Goal: Find specific page/section: Find specific page/section

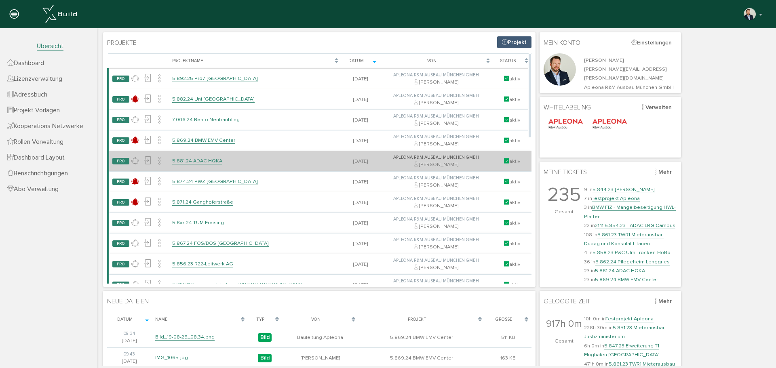
click at [208, 162] on link "5.881.24 ADAC HQKA" at bounding box center [197, 161] width 50 height 7
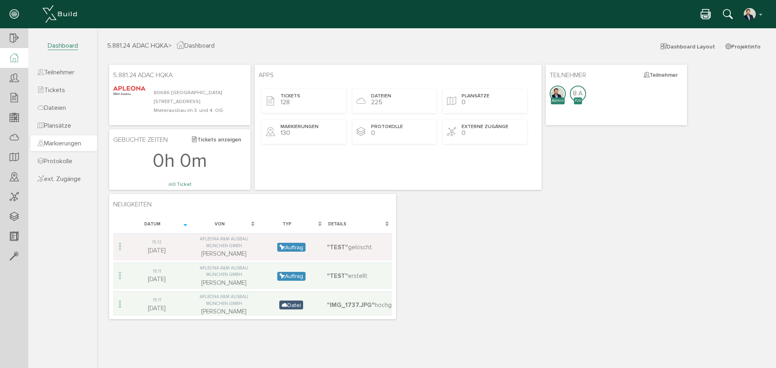
click at [66, 148] on link "Markierungen" at bounding box center [63, 143] width 67 height 16
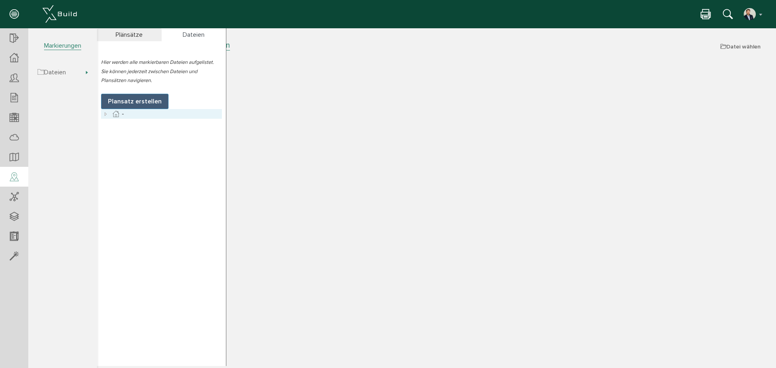
click at [107, 116] on icon at bounding box center [106, 114] width 10 height 10
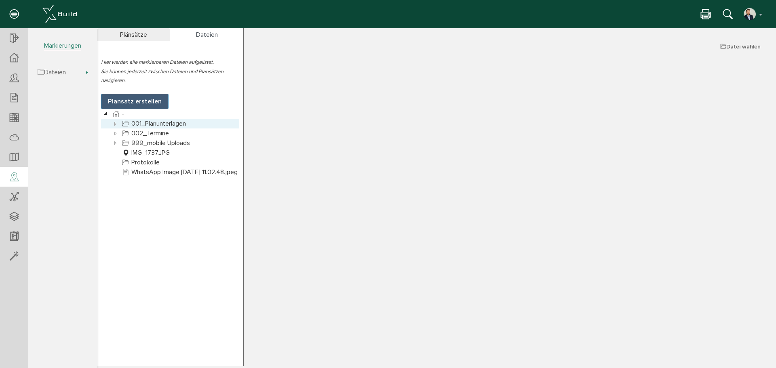
click at [114, 119] on icon at bounding box center [116, 124] width 10 height 10
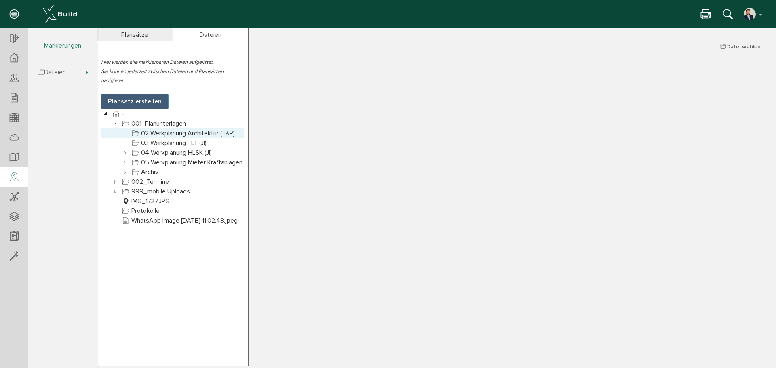
click at [188, 129] on link "02 Werkplanung Architektur (T&P)" at bounding box center [183, 134] width 106 height 10
click at [126, 129] on icon at bounding box center [125, 134] width 10 height 10
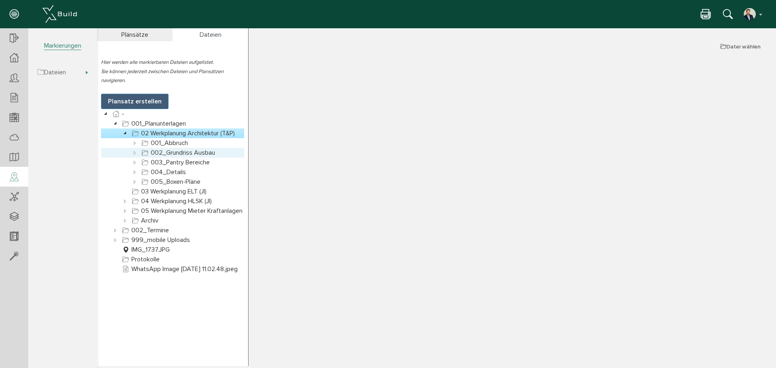
click at [131, 148] on icon at bounding box center [135, 153] width 10 height 10
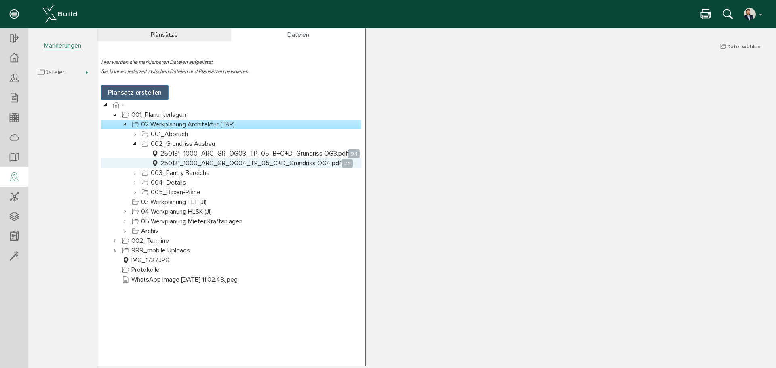
click at [278, 164] on link "250131_1000_ARC_GR_OG04_TP_05_C+D_Grundriss OG4.pdf 24" at bounding box center [252, 163] width 205 height 10
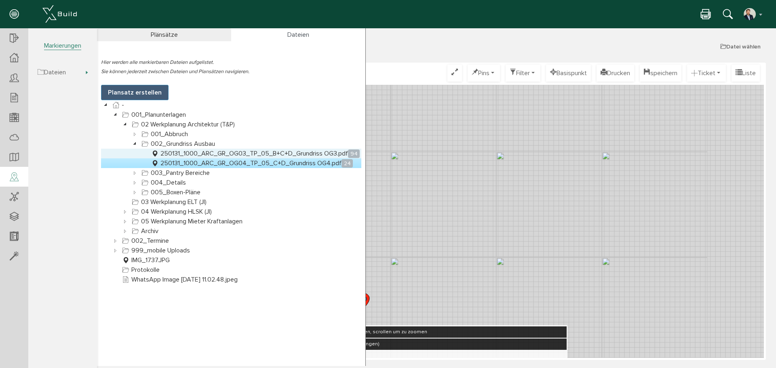
click at [236, 152] on link "250131_1000_ARC_GR_OG03_TP_05_B+C+D_Grundriss OG3.pdf 94" at bounding box center [256, 154] width 212 height 10
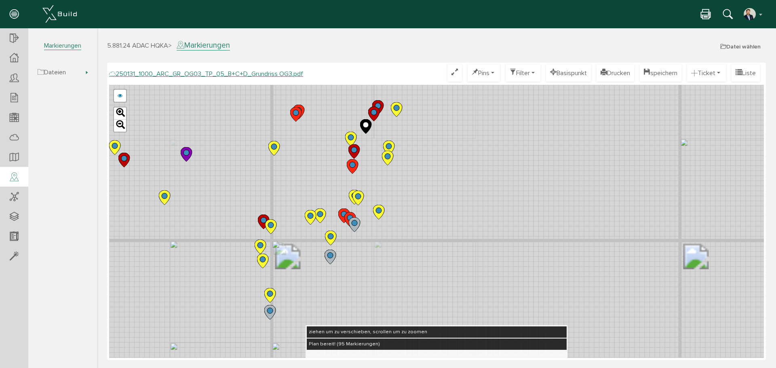
drag, startPoint x: 441, startPoint y: 217, endPoint x: 398, endPoint y: 191, distance: 50.5
click at [398, 191] on div "250124_1000_ARC_GR_OG03_TP_05_B+C+D_Grundriss OG3.pdf 250122_1000_ARC_GR_OG03_0…" at bounding box center [436, 221] width 655 height 273
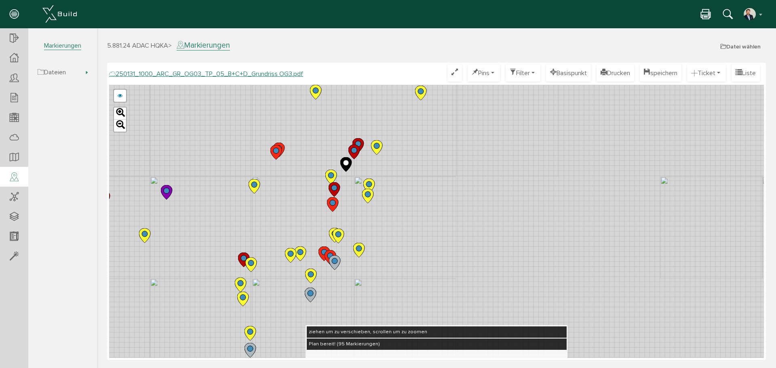
drag, startPoint x: 436, startPoint y: 148, endPoint x: 412, endPoint y: 204, distance: 61.4
click at [414, 196] on div "250124_1000_ARC_GR_OG03_TP_05_B+C+D_Grundriss OG3.pdf 250122_1000_ARC_GR_OG03_0…" at bounding box center [436, 221] width 655 height 273
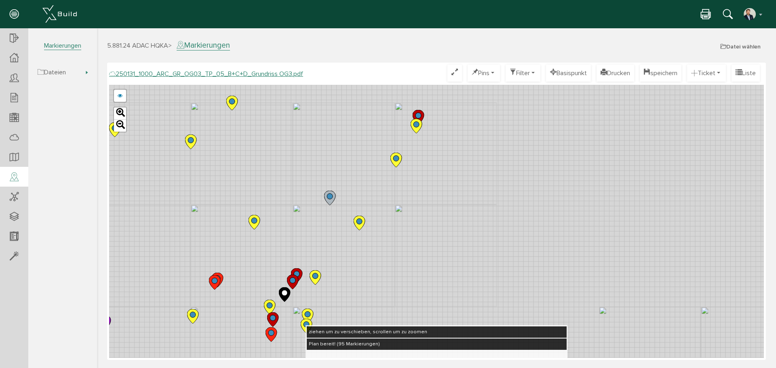
drag, startPoint x: 443, startPoint y: 153, endPoint x: 380, endPoint y: 280, distance: 141.5
click at [380, 280] on div "250124_1000_ARC_GR_OG03_TP_05_B+C+D_Grundriss OG3.pdf 250122_1000_ARC_GR_OG03_0…" at bounding box center [436, 221] width 655 height 273
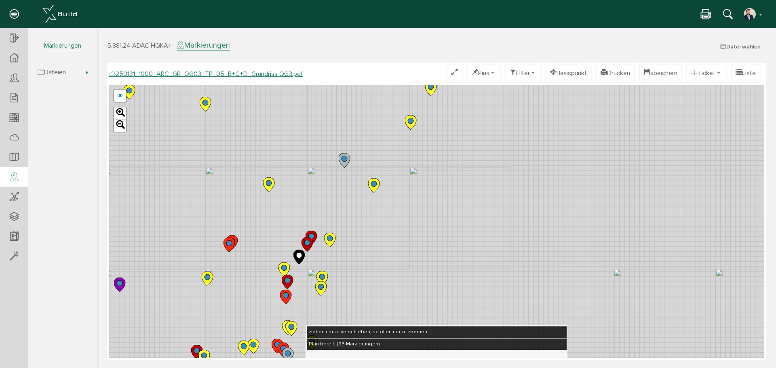
drag, startPoint x: 432, startPoint y: 211, endPoint x: 470, endPoint y: 131, distance: 88.8
click at [470, 131] on div "250124_1000_ARC_GR_OG03_TP_05_B+C+D_Grundriss OG3.pdf 250122_1000_ARC_GR_OG03_0…" at bounding box center [436, 221] width 655 height 273
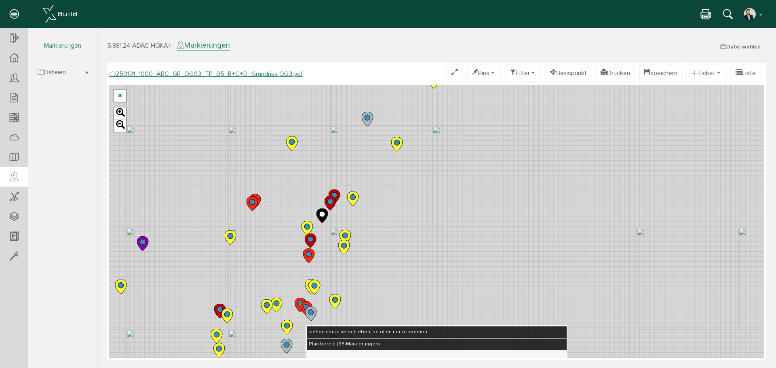
drag, startPoint x: 388, startPoint y: 267, endPoint x: 448, endPoint y: 132, distance: 148.2
click at [448, 132] on div "250124_1000_ARC_GR_OG03_TP_05_B+C+D_Grundriss OG3.pdf 250122_1000_ARC_GR_OG03_0…" at bounding box center [436, 221] width 655 height 273
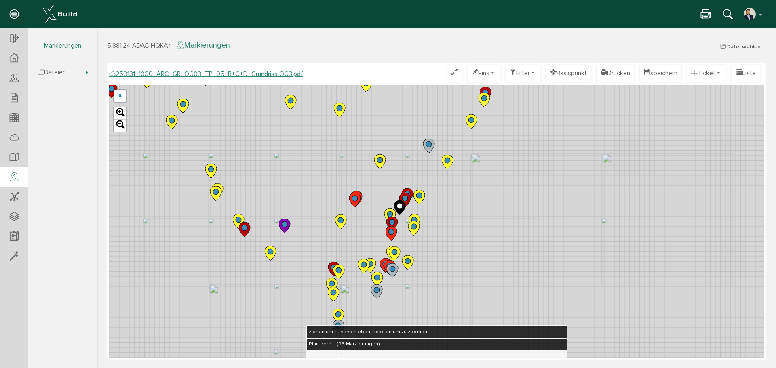
drag, startPoint x: 469, startPoint y: 139, endPoint x: 449, endPoint y: 264, distance: 127.2
click at [441, 290] on div "250124_1000_ARC_GR_OG03_TP_05_B+C+D_Grundriss OG3.pdf 250122_1000_ARC_GR_OG03_0…" at bounding box center [436, 221] width 655 height 273
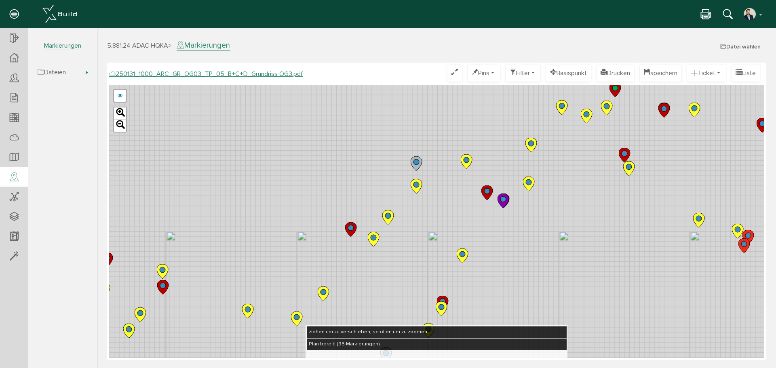
drag, startPoint x: 518, startPoint y: 131, endPoint x: 487, endPoint y: 301, distance: 173.7
click at [487, 301] on div "250124_1000_ARC_GR_OG03_TP_05_B+C+D_Grundriss OG3.pdf 250122_1000_ARC_GR_OG03_0…" at bounding box center [436, 221] width 655 height 273
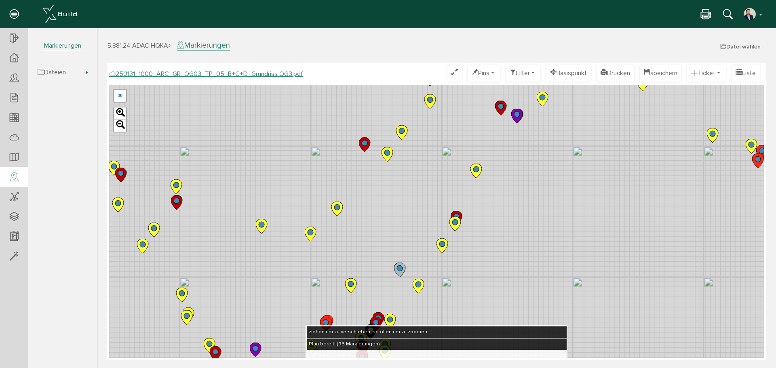
drag, startPoint x: 512, startPoint y: 264, endPoint x: 523, endPoint y: 160, distance: 104.8
click at [530, 135] on div "250124_1000_ARC_GR_OG03_TP_05_B+C+D_Grundriss OG3.pdf 250122_1000_ARC_GR_OG03_0…" at bounding box center [436, 221] width 655 height 273
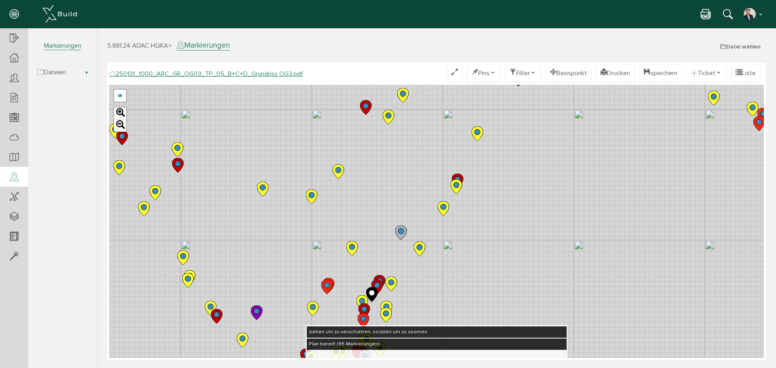
drag, startPoint x: 534, startPoint y: 158, endPoint x: 494, endPoint y: 223, distance: 76.9
click at [494, 227] on div "250124_1000_ARC_GR_OG03_TP_05_B+C+D_Grundriss OG3.pdf 250122_1000_ARC_GR_OG03_0…" at bounding box center [436, 221] width 655 height 273
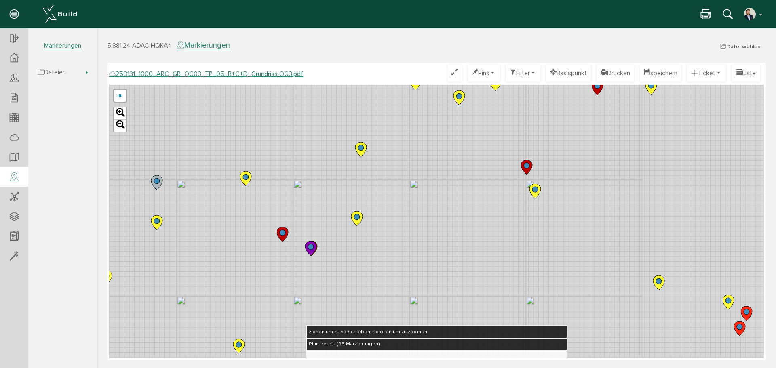
drag, startPoint x: 627, startPoint y: 193, endPoint x: 427, endPoint y: 266, distance: 212.9
click at [427, 266] on div "250124_1000_ARC_GR_OG03_TP_05_B+C+D_Grundriss OG3.pdf 250122_1000_ARC_GR_OG03_0…" at bounding box center [436, 221] width 655 height 273
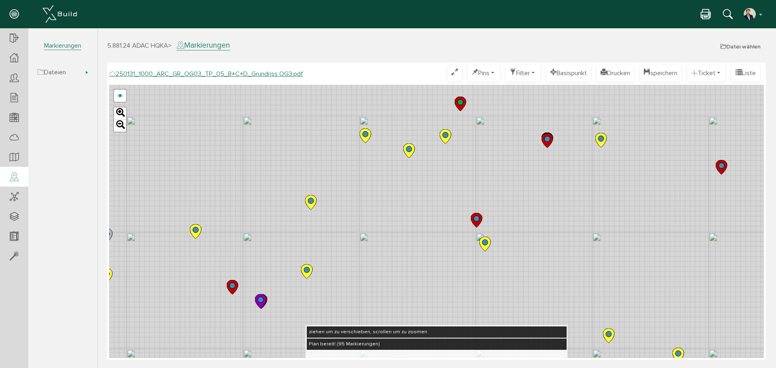
drag, startPoint x: 583, startPoint y: 228, endPoint x: 569, endPoint y: 158, distance: 71.3
click at [528, 285] on div "250124_1000_ARC_GR_OG03_TP_05_B+C+D_Grundriss OG3.pdf 250122_1000_ARC_GR_OG03_0…" at bounding box center [436, 221] width 655 height 273
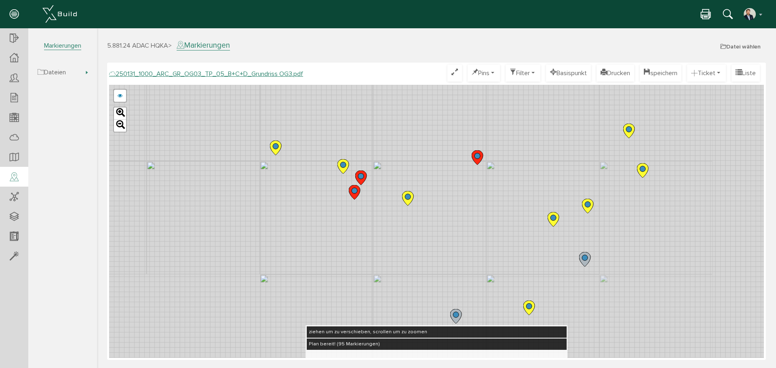
drag, startPoint x: 597, startPoint y: 238, endPoint x: 249, endPoint y: 45, distance: 398.1
click at [249, 45] on div "5.881.24 ADAC HQKA > Markierungen Datei wählen Plänsätze Dateien Hier werden al…" at bounding box center [436, 203] width 679 height 326
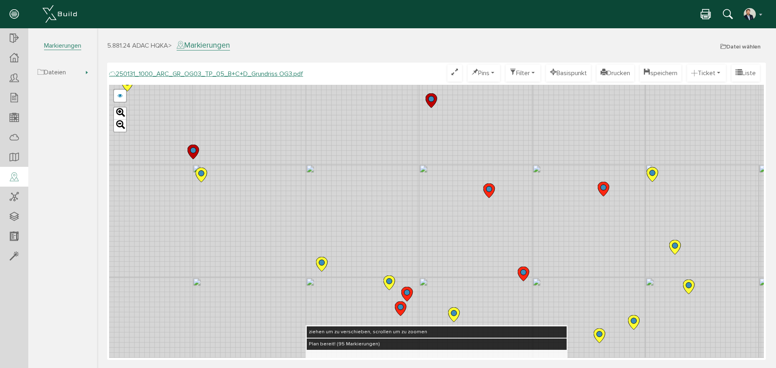
drag, startPoint x: 371, startPoint y: 125, endPoint x: 481, endPoint y: 331, distance: 232.9
click at [477, 341] on div "250131_1000_ARC_GR_OG03_TP_05_B+C+D_Grundriss OG3.pdf Optimieren Pins nur Pin T…" at bounding box center [436, 211] width 655 height 293
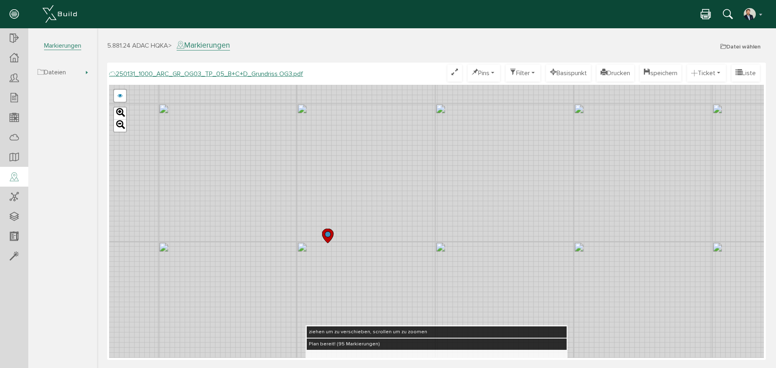
drag, startPoint x: 658, startPoint y: 170, endPoint x: 556, endPoint y: 238, distance: 121.5
click at [556, 238] on div "250124_1000_ARC_GR_OG03_TP_05_B+C+D_Grundriss OG3.pdf 250122_1000_ARC_GR_OG03_0…" at bounding box center [436, 221] width 655 height 273
drag, startPoint x: 575, startPoint y: 181, endPoint x: 543, endPoint y: 232, distance: 59.6
click at [543, 232] on div "250124_1000_ARC_GR_OG03_TP_05_B+C+D_Grundriss OG3.pdf 250122_1000_ARC_GR_OG03_0…" at bounding box center [436, 221] width 655 height 273
